Goal: Information Seeking & Learning: Learn about a topic

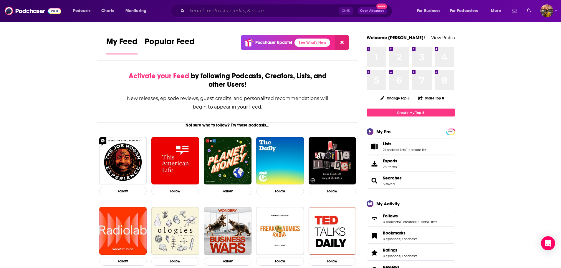
click at [205, 13] on input "Search podcasts, credits, & more..." at bounding box center [263, 10] width 152 height 9
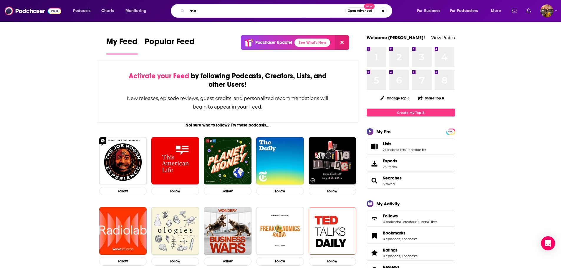
type input "m"
paste input "Healthcare Innovation"
type input "Healthcare Innovation"
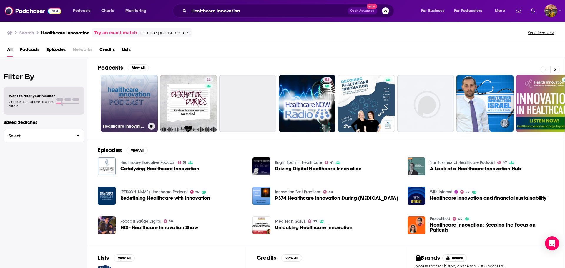
click at [127, 92] on link "Healthcare Innovation Podcast" at bounding box center [129, 103] width 57 height 57
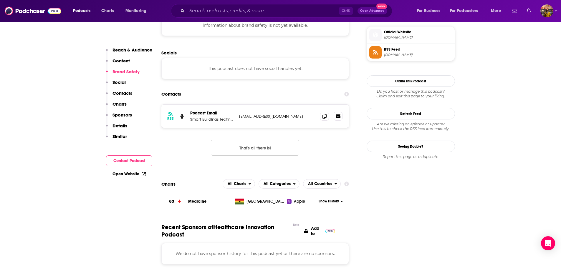
scroll to position [500, 0]
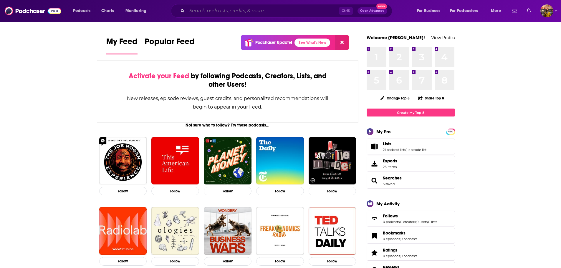
click at [255, 11] on input "Search podcasts, credits, & more..." at bounding box center [263, 10] width 152 height 9
